Goal: Task Accomplishment & Management: Manage account settings

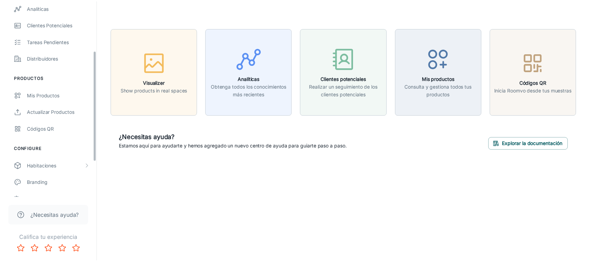
scroll to position [151, 0]
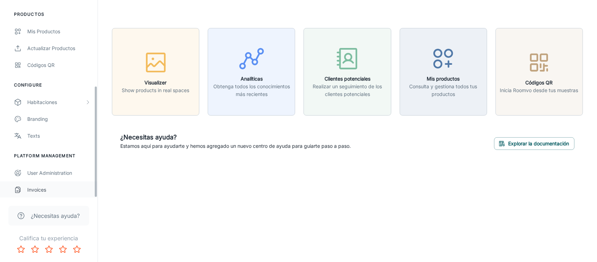
click at [35, 188] on div "Invoices" at bounding box center [58, 190] width 63 height 8
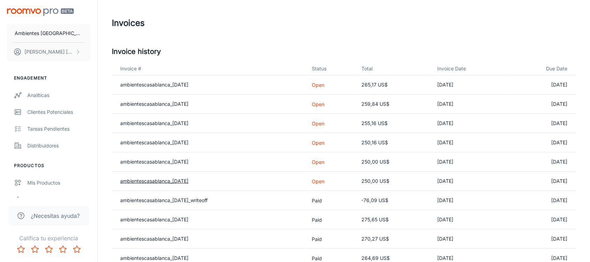
click at [188, 181] on link "ambientescasablanca_[DATE]" at bounding box center [154, 181] width 68 height 6
click at [186, 178] on link "ambientescasablanca_[DATE]" at bounding box center [154, 181] width 68 height 6
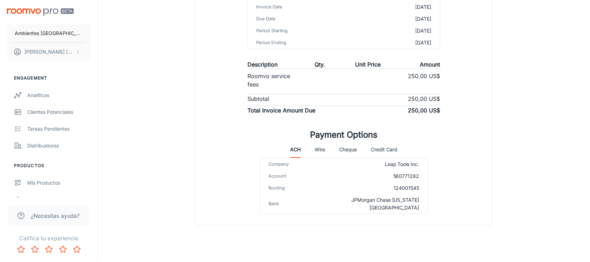
scroll to position [116, 0]
click at [321, 146] on button "Wire" at bounding box center [320, 148] width 10 height 17
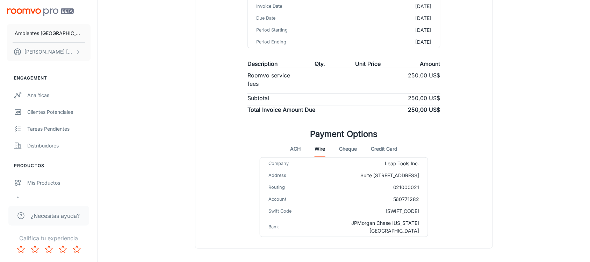
click at [343, 146] on button "Cheque" at bounding box center [348, 148] width 18 height 17
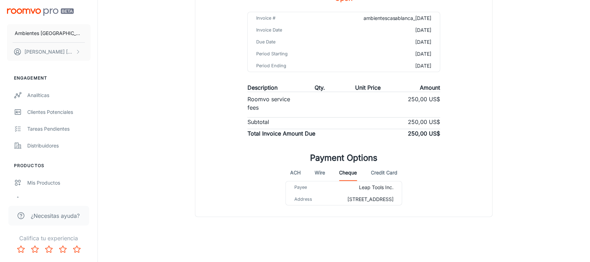
click at [377, 165] on button "Credit Card" at bounding box center [384, 172] width 27 height 17
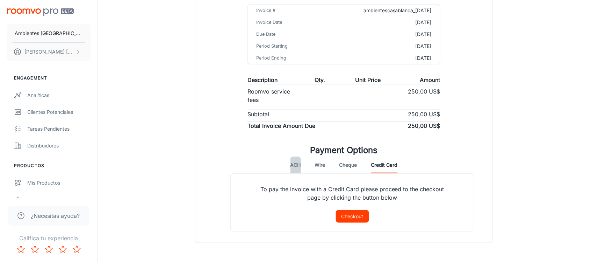
click at [291, 163] on button "ACH" at bounding box center [296, 164] width 10 height 17
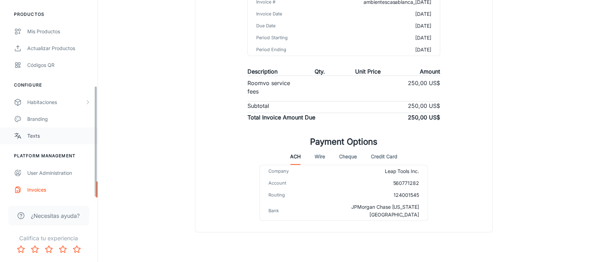
scroll to position [116, 0]
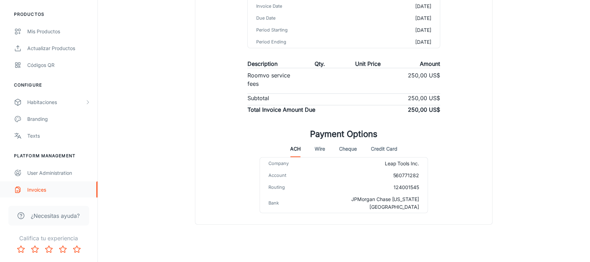
click at [40, 188] on div "Invoices" at bounding box center [58, 190] width 63 height 8
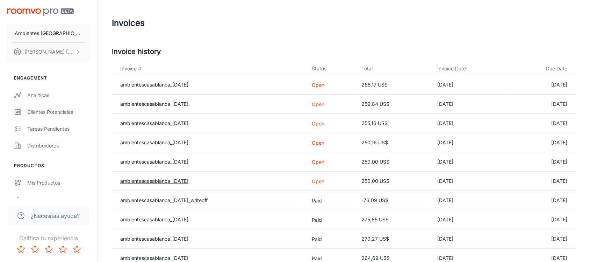
click at [159, 179] on link "ambientescasablanca_[DATE]" at bounding box center [154, 181] width 68 height 6
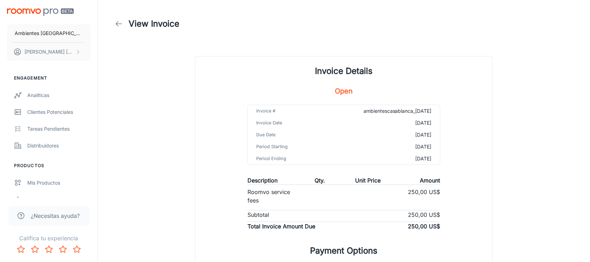
click at [341, 71] on h1 "Invoice Details" at bounding box center [344, 71] width 58 height 13
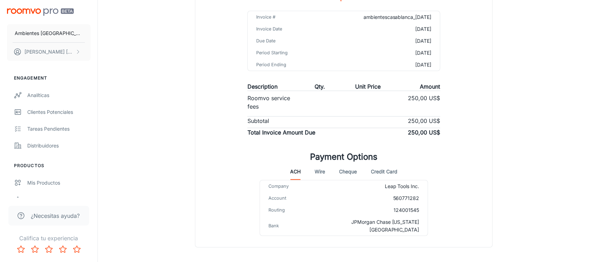
scroll to position [116, 0]
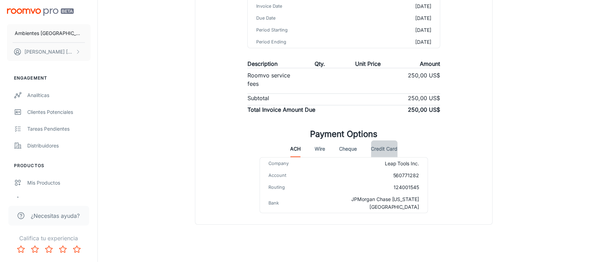
click at [376, 149] on button "Credit Card" at bounding box center [384, 148] width 27 height 17
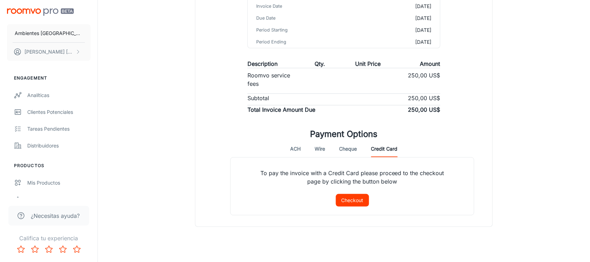
click at [356, 151] on button "Cheque" at bounding box center [348, 148] width 18 height 17
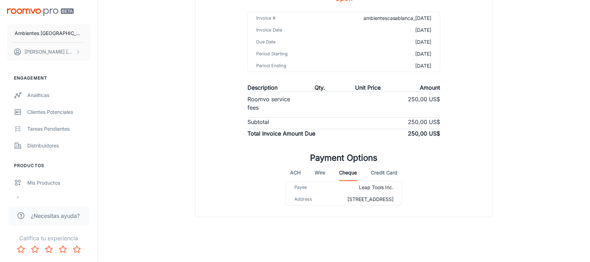
scroll to position [100, 0]
click at [319, 164] on button "Wire" at bounding box center [320, 172] width 10 height 17
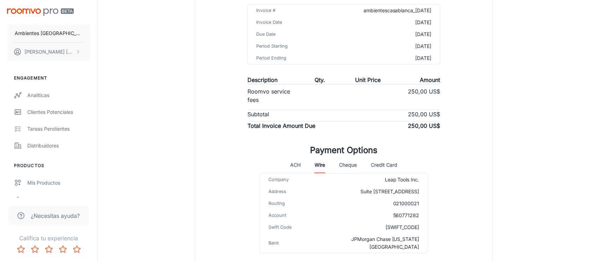
click at [304, 161] on div "ACH Wire Cheque Credit Card" at bounding box center [344, 164] width 107 height 17
click at [299, 163] on button "ACH" at bounding box center [296, 164] width 10 height 17
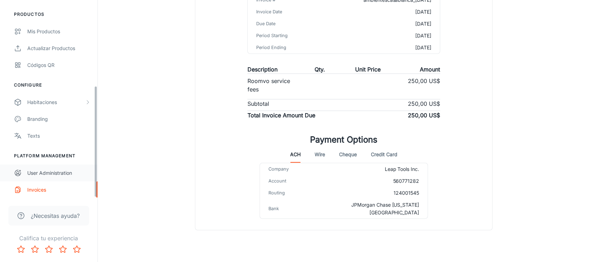
scroll to position [116, 0]
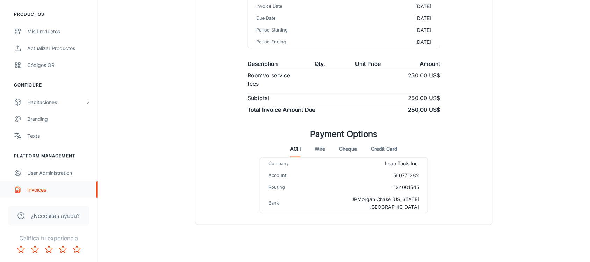
click at [44, 188] on div "Invoices" at bounding box center [58, 190] width 63 height 8
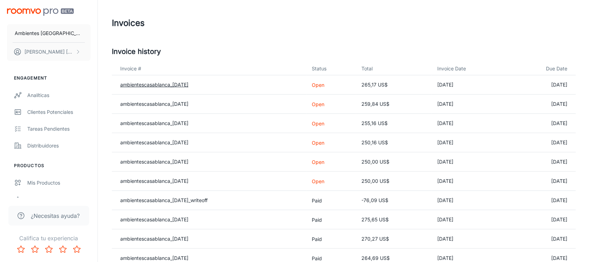
click at [146, 81] on link "ambientescasablanca_[DATE]" at bounding box center [154, 84] width 68 height 6
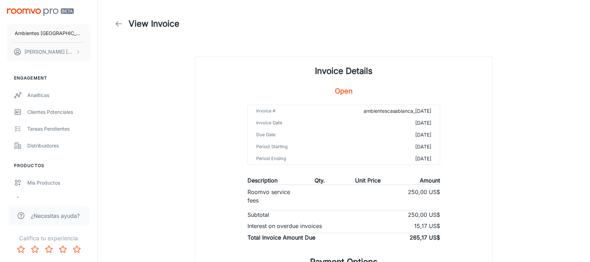
click at [344, 92] on h5 "Open" at bounding box center [344, 91] width 18 height 10
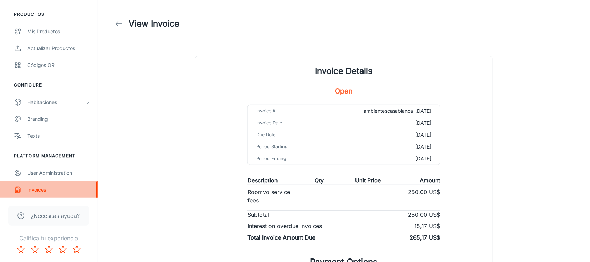
click at [31, 187] on div "Invoices" at bounding box center [58, 190] width 63 height 8
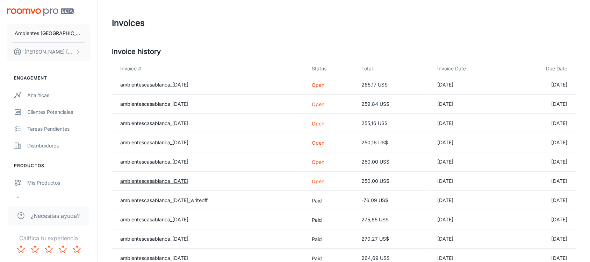
click at [180, 180] on link "ambientescasablanca_[DATE]" at bounding box center [154, 181] width 68 height 6
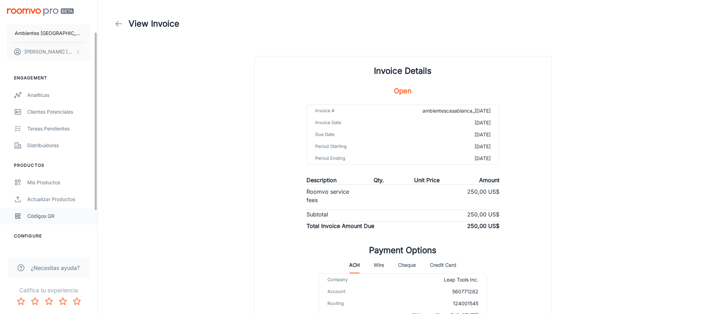
scroll to position [99, 0]
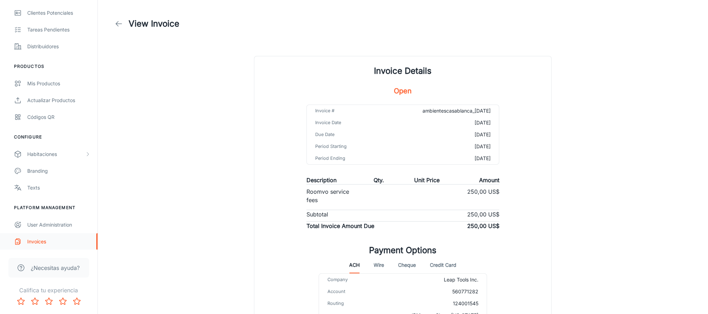
click at [35, 240] on div "Invoices" at bounding box center [58, 242] width 63 height 8
